Goal: Navigation & Orientation: Go to known website

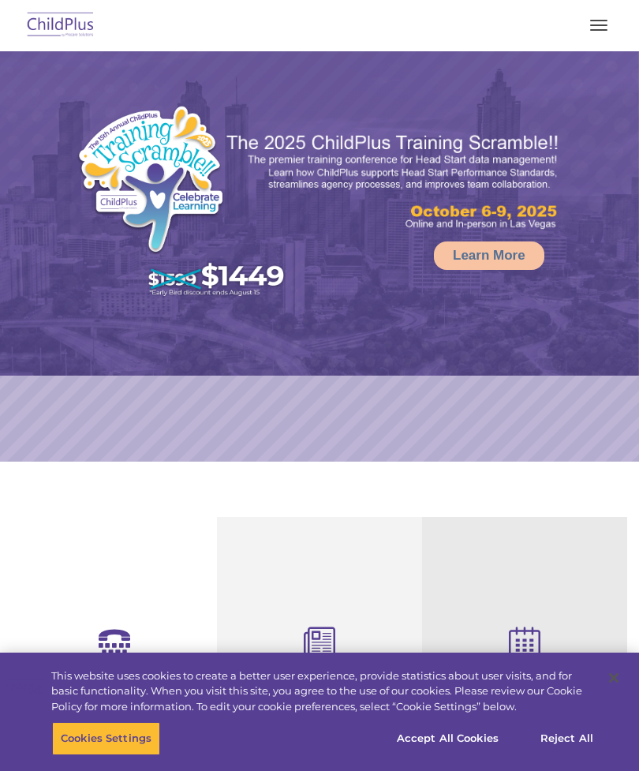
select select "MEDIUM"
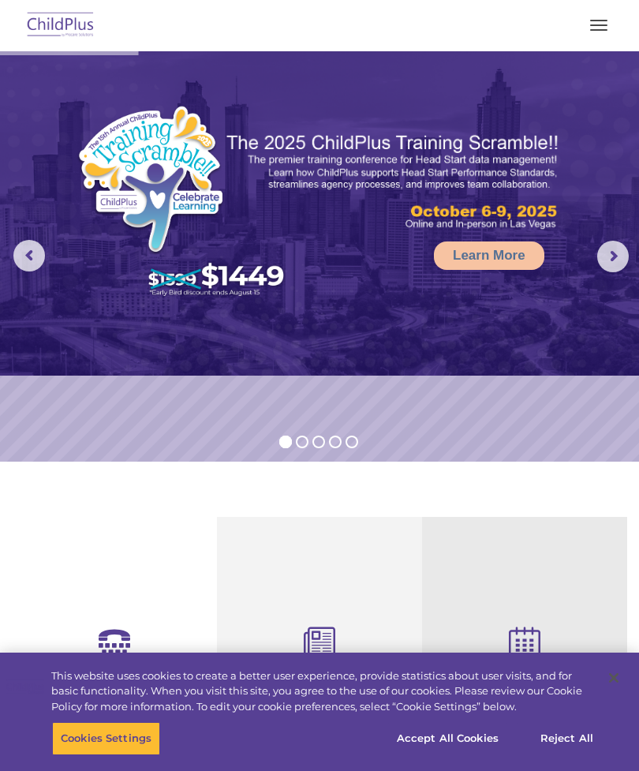
click at [602, 35] on button "button" at bounding box center [599, 25] width 33 height 25
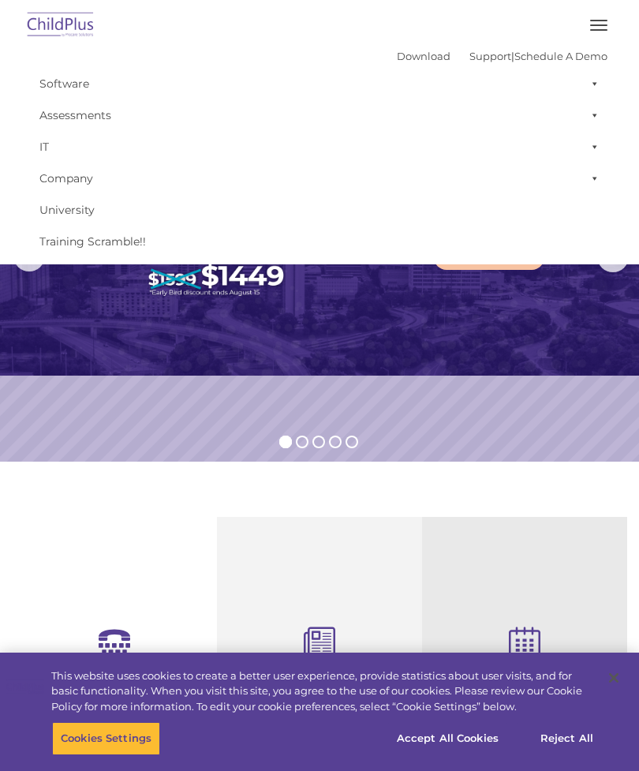
click at [72, 30] on img at bounding box center [61, 25] width 74 height 37
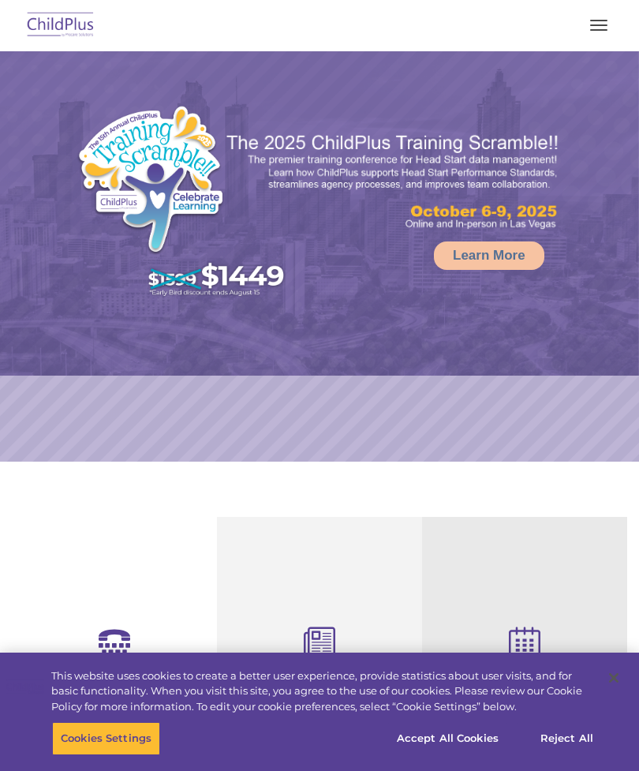
select select "MEDIUM"
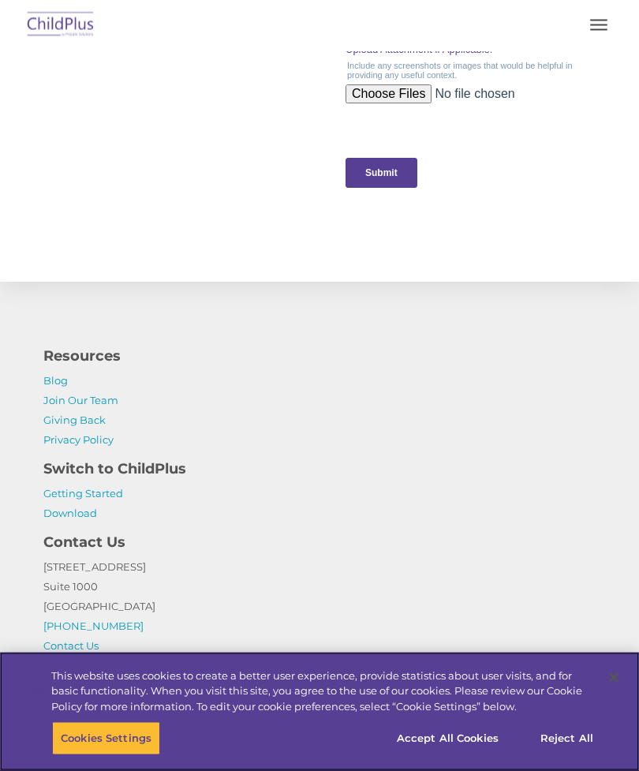
scroll to position [1770, 0]
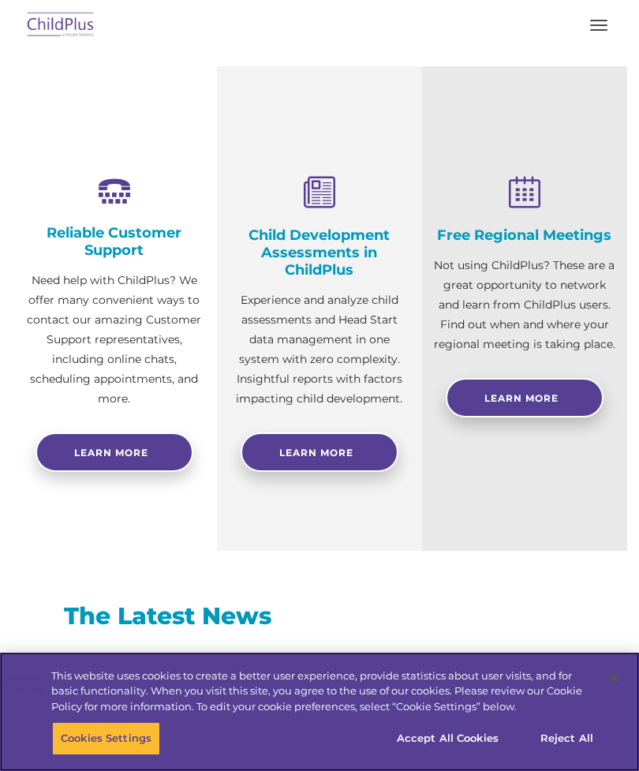
select select "MEDIUM"
